Goal: Find specific page/section: Find specific page/section

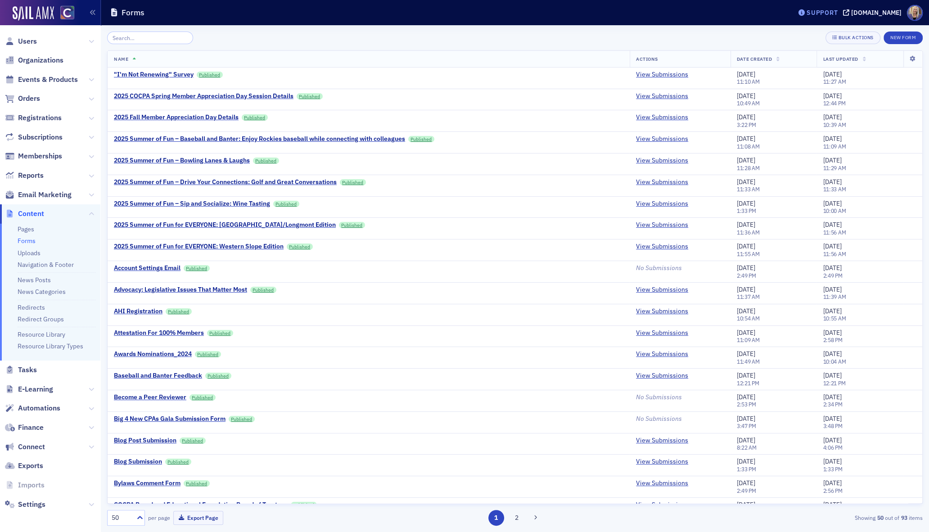
click at [825, 13] on div "Support" at bounding box center [822, 13] width 31 height 8
click at [683, 34] on div "Bulk Actions New Form" at bounding box center [515, 38] width 816 height 13
click at [162, 39] on input "search" at bounding box center [150, 38] width 86 height 13
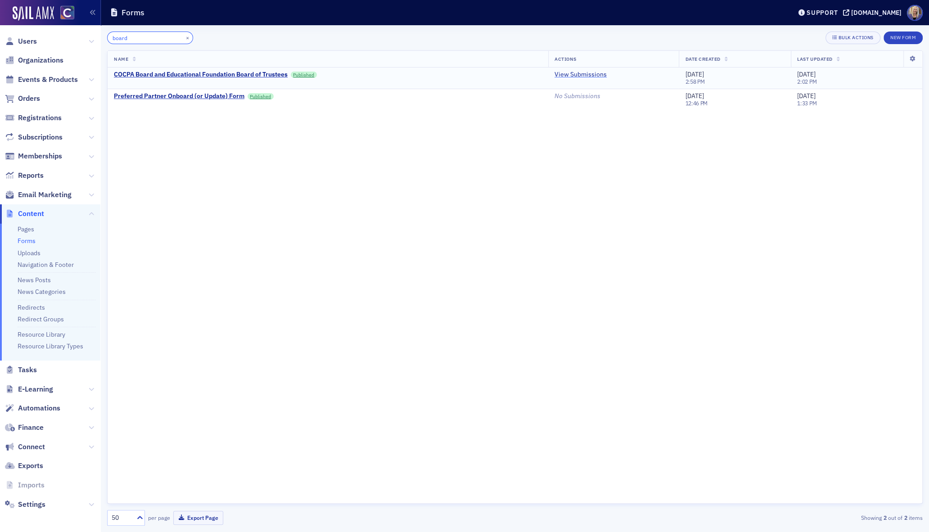
type input "board"
click at [594, 74] on link "View Submissions" at bounding box center [581, 75] width 52 height 8
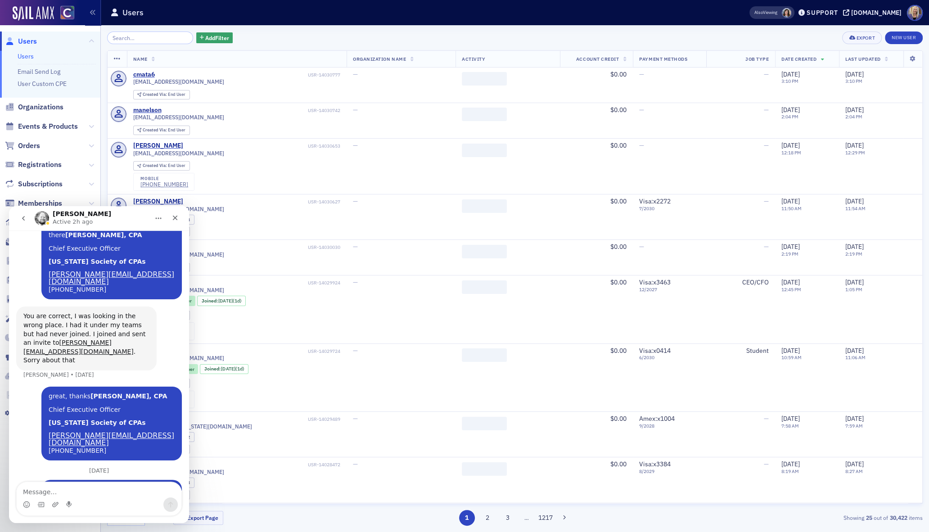
scroll to position [1206, 0]
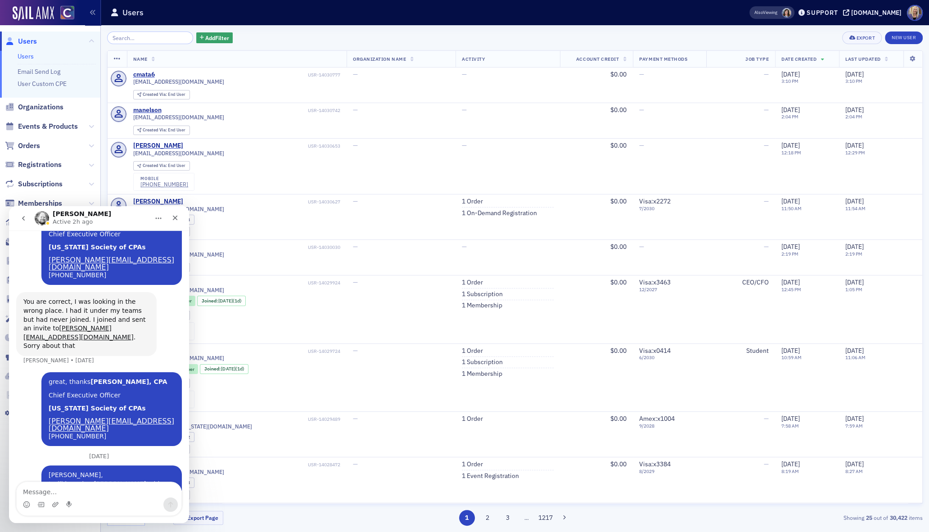
click at [22, 217] on icon "go back" at bounding box center [23, 218] width 7 height 7
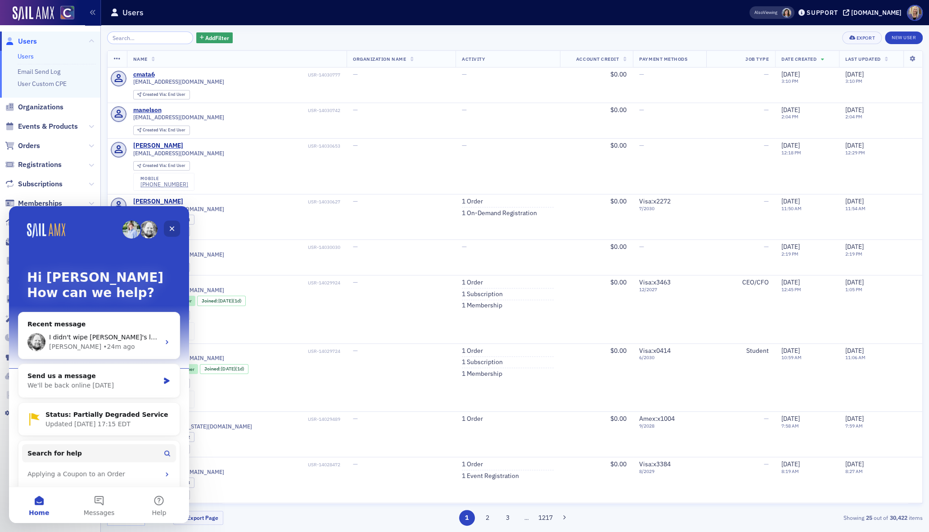
click at [174, 229] on icon "Close" at bounding box center [171, 228] width 7 height 7
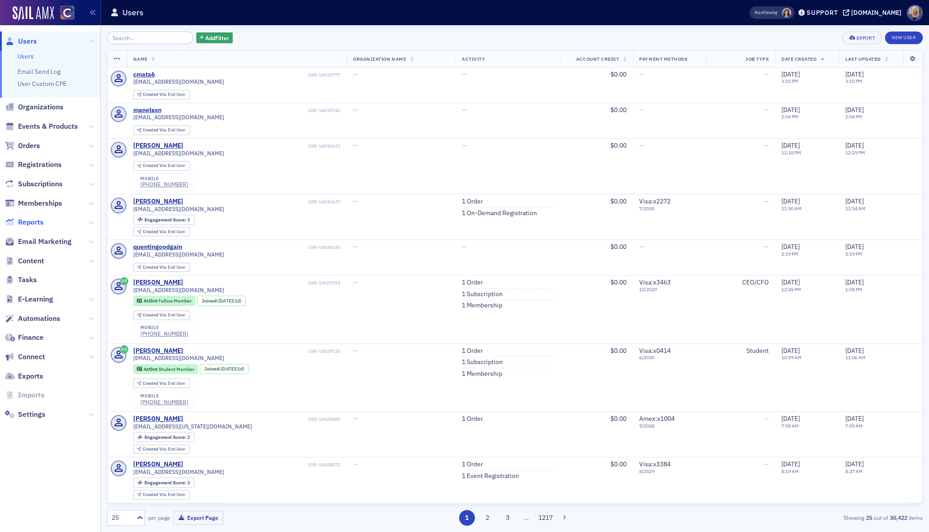
click at [29, 224] on span "Reports" at bounding box center [31, 222] width 26 height 10
